Goal: Find specific page/section: Find specific page/section

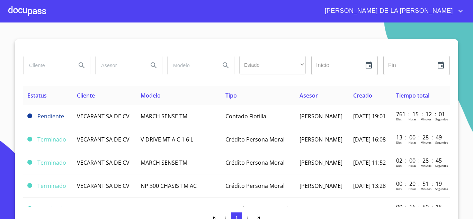
scroll to position [74, 0]
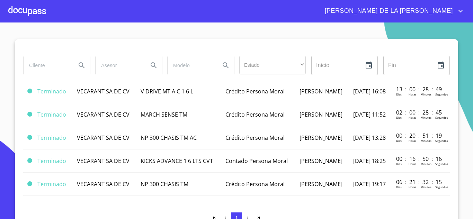
click at [59, 69] on input "search" at bounding box center [47, 65] width 47 height 19
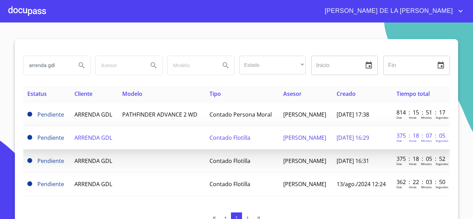
scroll to position [7, 0]
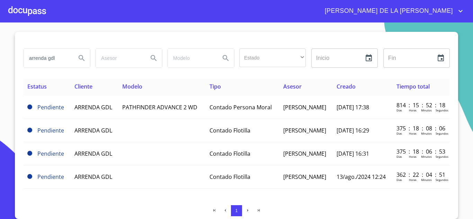
click at [66, 56] on input "arrenda gdl" at bounding box center [47, 58] width 47 height 19
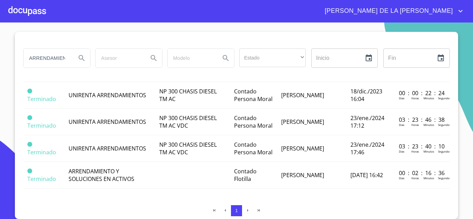
scroll to position [410, 0]
click at [53, 53] on input "ARRENDAMIENTO" at bounding box center [47, 58] width 47 height 19
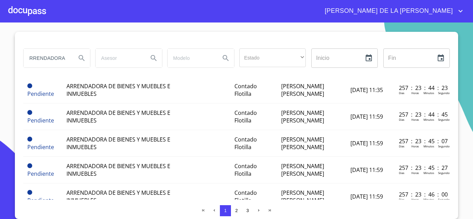
scroll to position [0, 0]
click at [63, 54] on input "ARRENDADORA" at bounding box center [47, 58] width 47 height 19
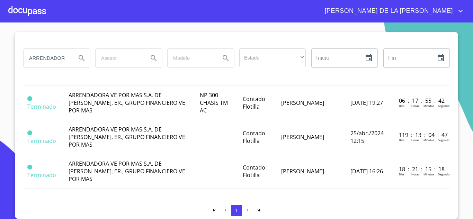
scroll to position [223, 0]
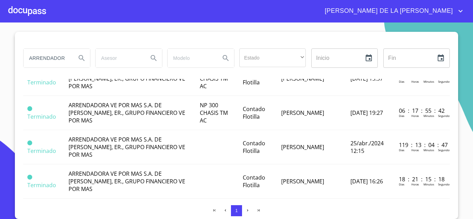
click at [38, 55] on input "ARRENDADORA VE" at bounding box center [47, 58] width 47 height 19
type input "GAMA EXPERT"
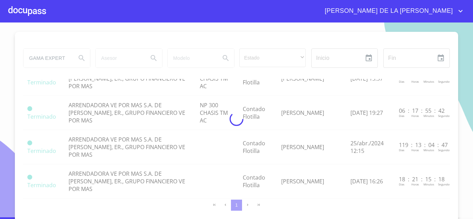
scroll to position [0, 0]
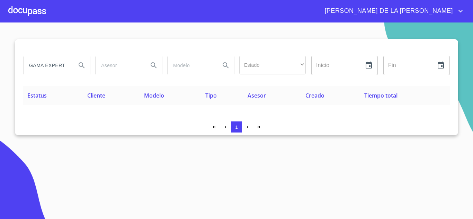
click at [71, 64] on div "GAMA EXPERT" at bounding box center [57, 65] width 67 height 19
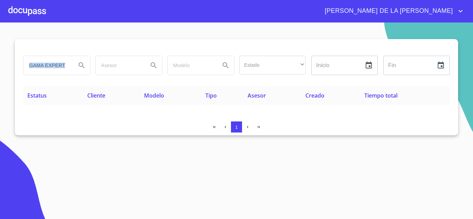
click at [71, 64] on div "GAMA EXPERT" at bounding box center [57, 65] width 67 height 19
click at [59, 67] on input "GAMA EXPERT" at bounding box center [47, 65] width 47 height 19
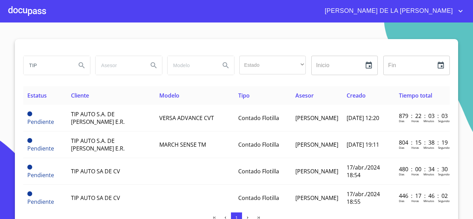
click at [41, 71] on input "TIP" at bounding box center [47, 65] width 47 height 19
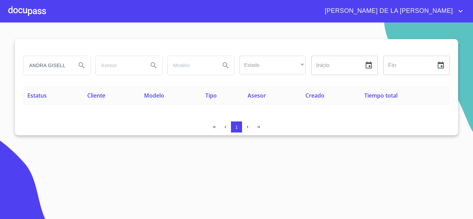
click at [45, 69] on input "ANDRA GISELLE" at bounding box center [47, 65] width 47 height 19
type input "[PERSON_NAME] [PERSON_NAME]"
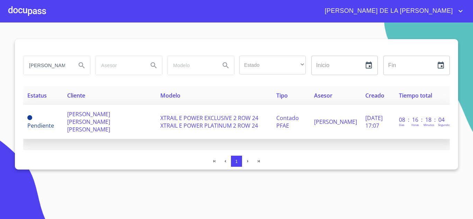
click at [99, 124] on span "[PERSON_NAME] [PERSON_NAME] [PERSON_NAME]" at bounding box center [88, 122] width 43 height 23
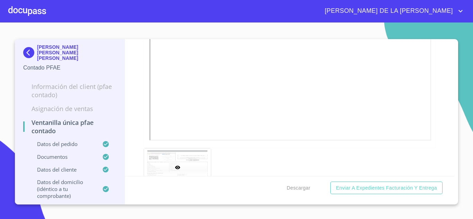
scroll to position [1317, 0]
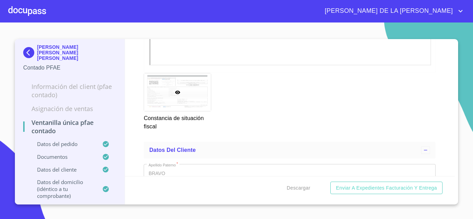
click at [31, 51] on img at bounding box center [30, 52] width 14 height 11
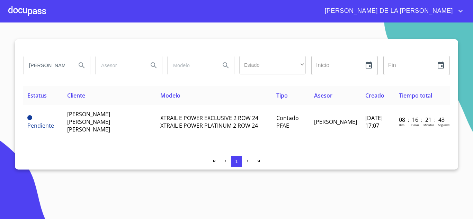
click at [37, 66] on input "[PERSON_NAME] [PERSON_NAME]" at bounding box center [47, 65] width 47 height 19
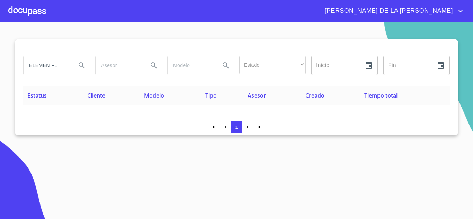
click at [61, 68] on input "ELEMEN FL" at bounding box center [47, 65] width 47 height 19
type input "ELEMENT"
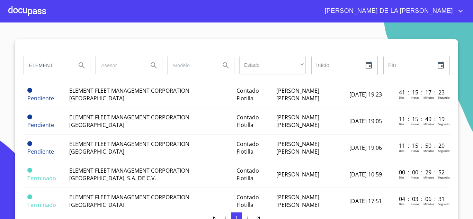
scroll to position [485, 0]
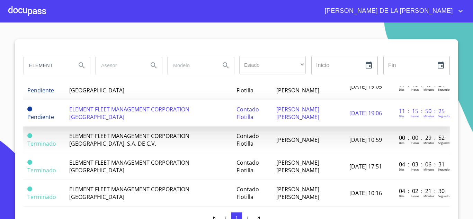
click at [131, 110] on span "ELEMENT FLEET MANAGEMENT CORPORATION [GEOGRAPHIC_DATA]" at bounding box center [129, 113] width 120 height 15
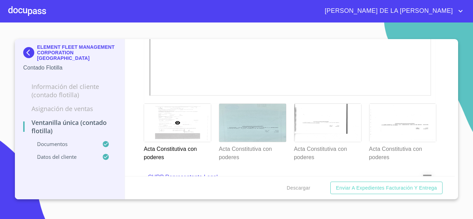
scroll to position [1317, 0]
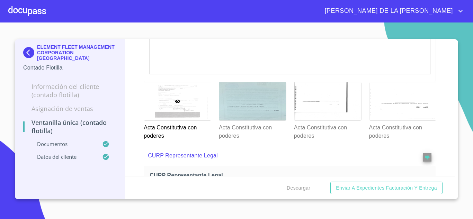
click at [182, 102] on div at bounding box center [177, 101] width 67 height 38
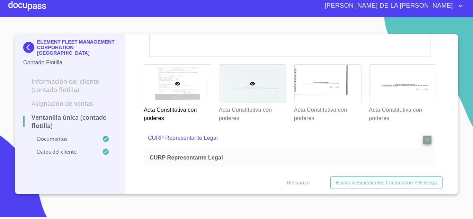
click at [255, 90] on div at bounding box center [252, 84] width 67 height 38
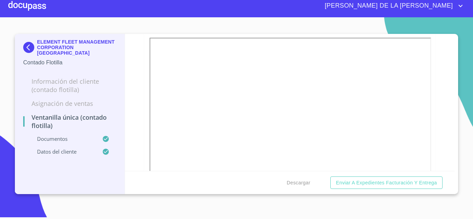
scroll to position [1156, 0]
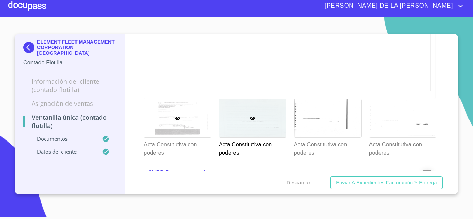
click at [169, 118] on div at bounding box center [177, 118] width 67 height 38
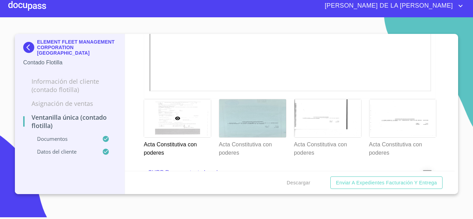
scroll to position [1122, 0]
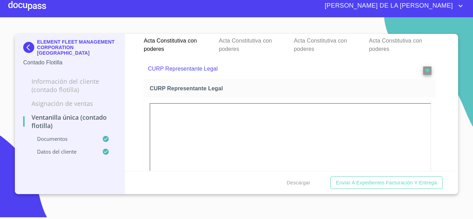
click at [301, 44] on p "Acta Constitutiva con poderes" at bounding box center [327, 43] width 67 height 19
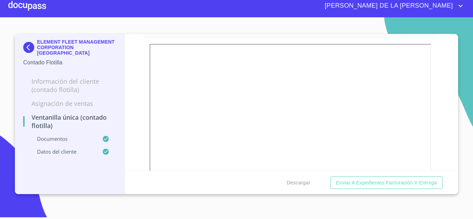
scroll to position [1156, 0]
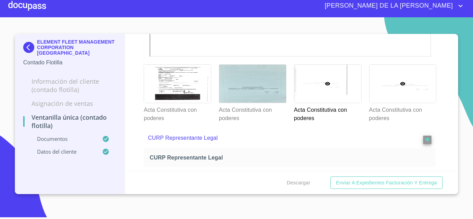
click at [391, 97] on div at bounding box center [403, 84] width 67 height 38
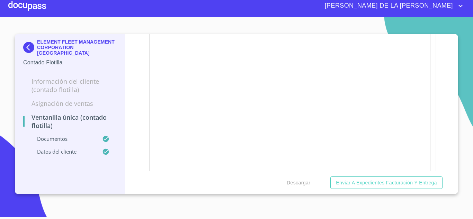
scroll to position [1537, 0]
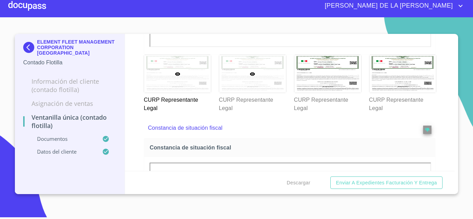
click at [241, 89] on div at bounding box center [252, 74] width 67 height 38
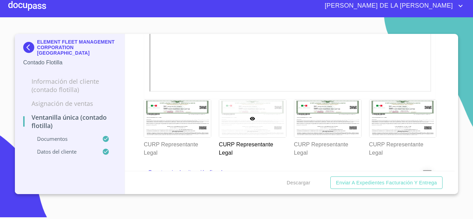
scroll to position [1597, 0]
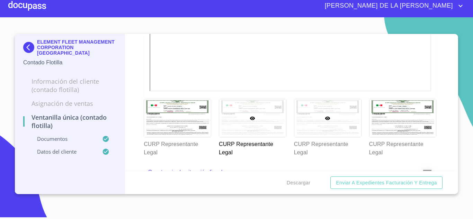
click at [331, 130] on div at bounding box center [328, 118] width 67 height 38
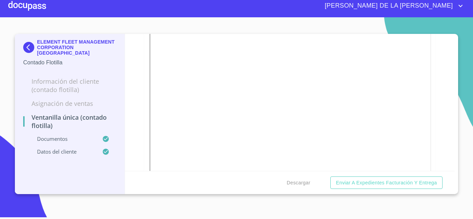
scroll to position [1506, 0]
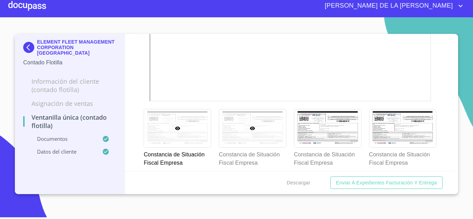
click at [250, 137] on div at bounding box center [252, 129] width 67 height 38
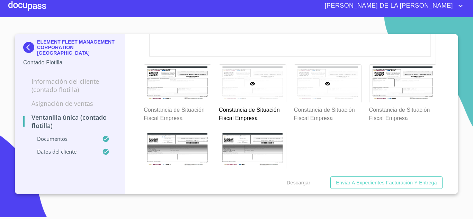
click at [307, 91] on div at bounding box center [328, 84] width 67 height 38
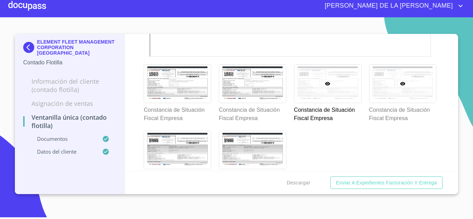
click at [402, 95] on div at bounding box center [403, 84] width 67 height 38
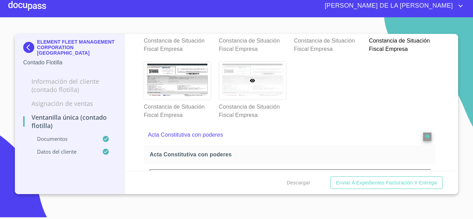
click at [244, 76] on div at bounding box center [252, 81] width 67 height 38
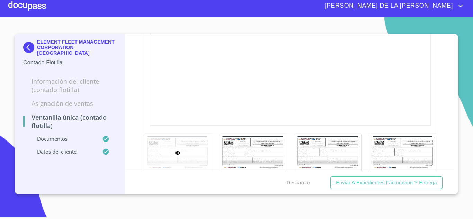
click at [180, 143] on div at bounding box center [177, 153] width 67 height 38
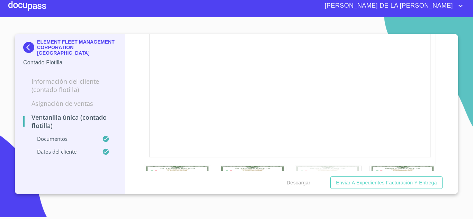
scroll to position [1550, 0]
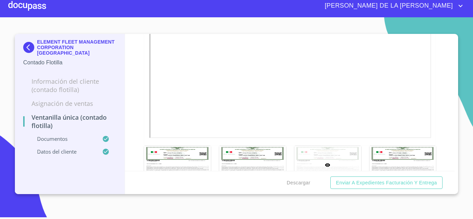
click at [29, 38] on div "ELEMENT FLEET MANAGEMENT CORPORATION MEXICO Contado Flotilla" at bounding box center [69, 53] width 93 height 38
click at [31, 44] on img at bounding box center [30, 47] width 14 height 11
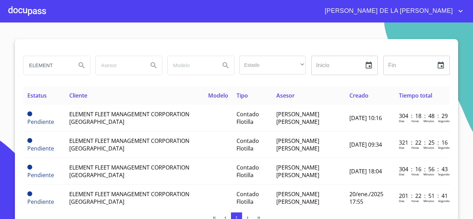
click at [48, 61] on input "ELEMENT" at bounding box center [47, 65] width 47 height 19
type input "[DEMOGRAPHIC_DATA] [PERSON_NAME]"
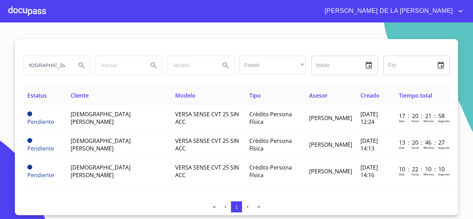
scroll to position [0, 0]
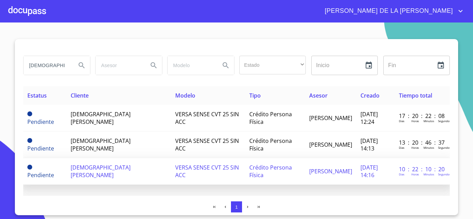
click at [105, 167] on span "[DEMOGRAPHIC_DATA] [PERSON_NAME]" at bounding box center [101, 171] width 60 height 15
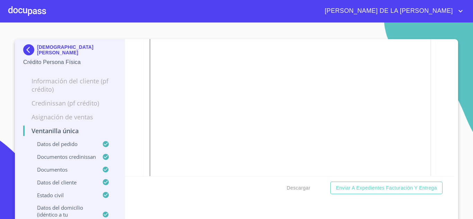
scroll to position [1629, 0]
